Goal: Task Accomplishment & Management: Manage account settings

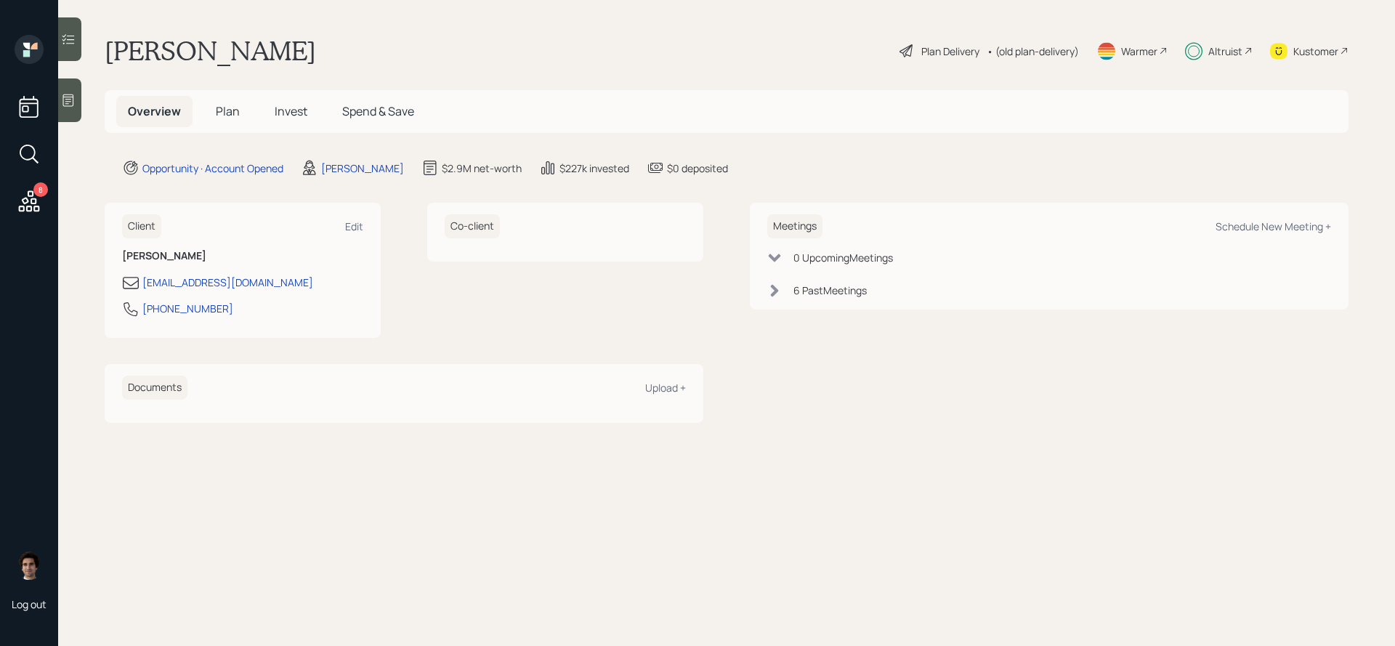
click at [273, 102] on h5 "Invest" at bounding box center [291, 111] width 56 height 31
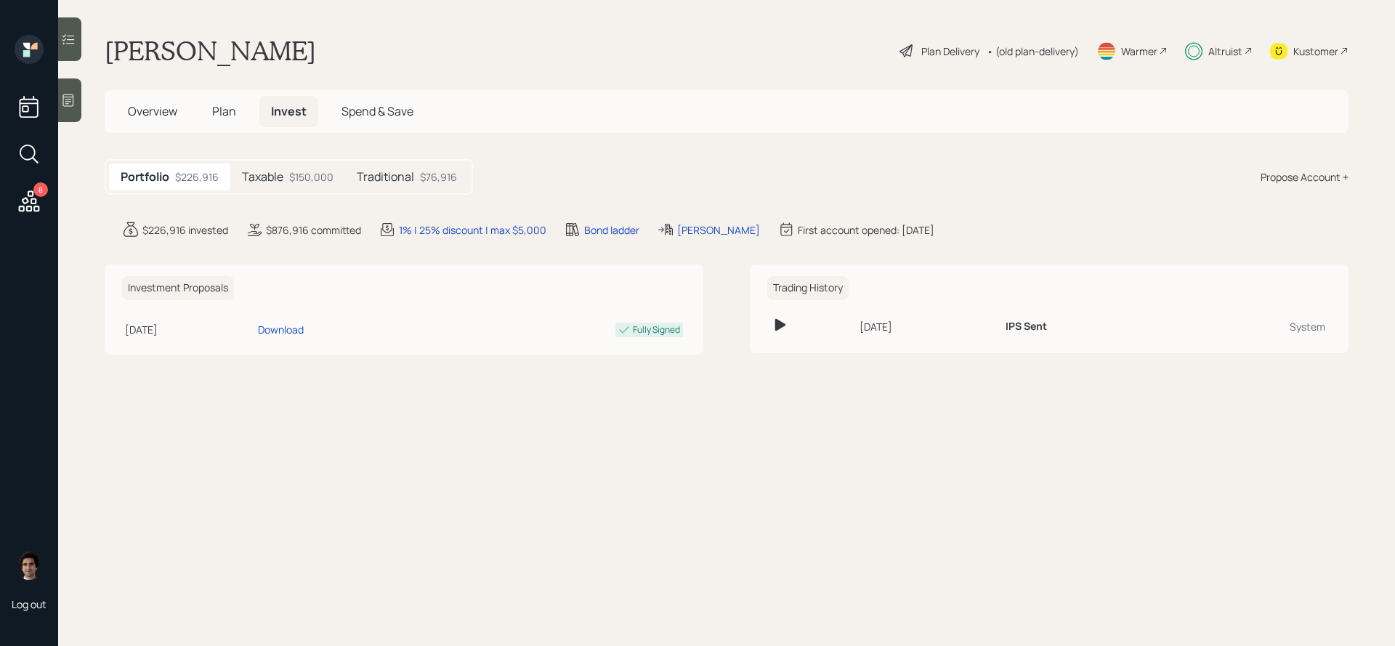
click at [302, 172] on div "$150,000" at bounding box center [311, 176] width 44 height 15
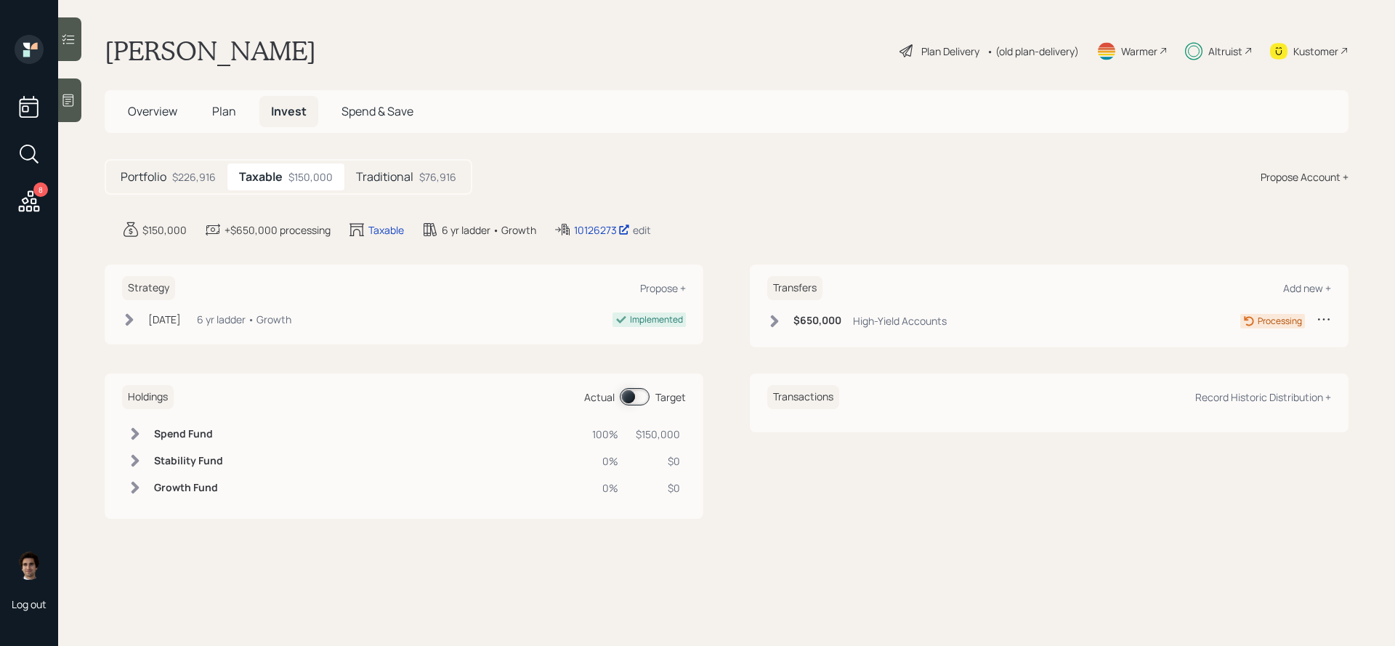
click at [569, 228] on icon at bounding box center [562, 229] width 17 height 17
click at [576, 234] on div "10126273" at bounding box center [602, 229] width 56 height 15
click at [30, 202] on icon at bounding box center [29, 201] width 26 height 26
